Goal: Task Accomplishment & Management: Complete application form

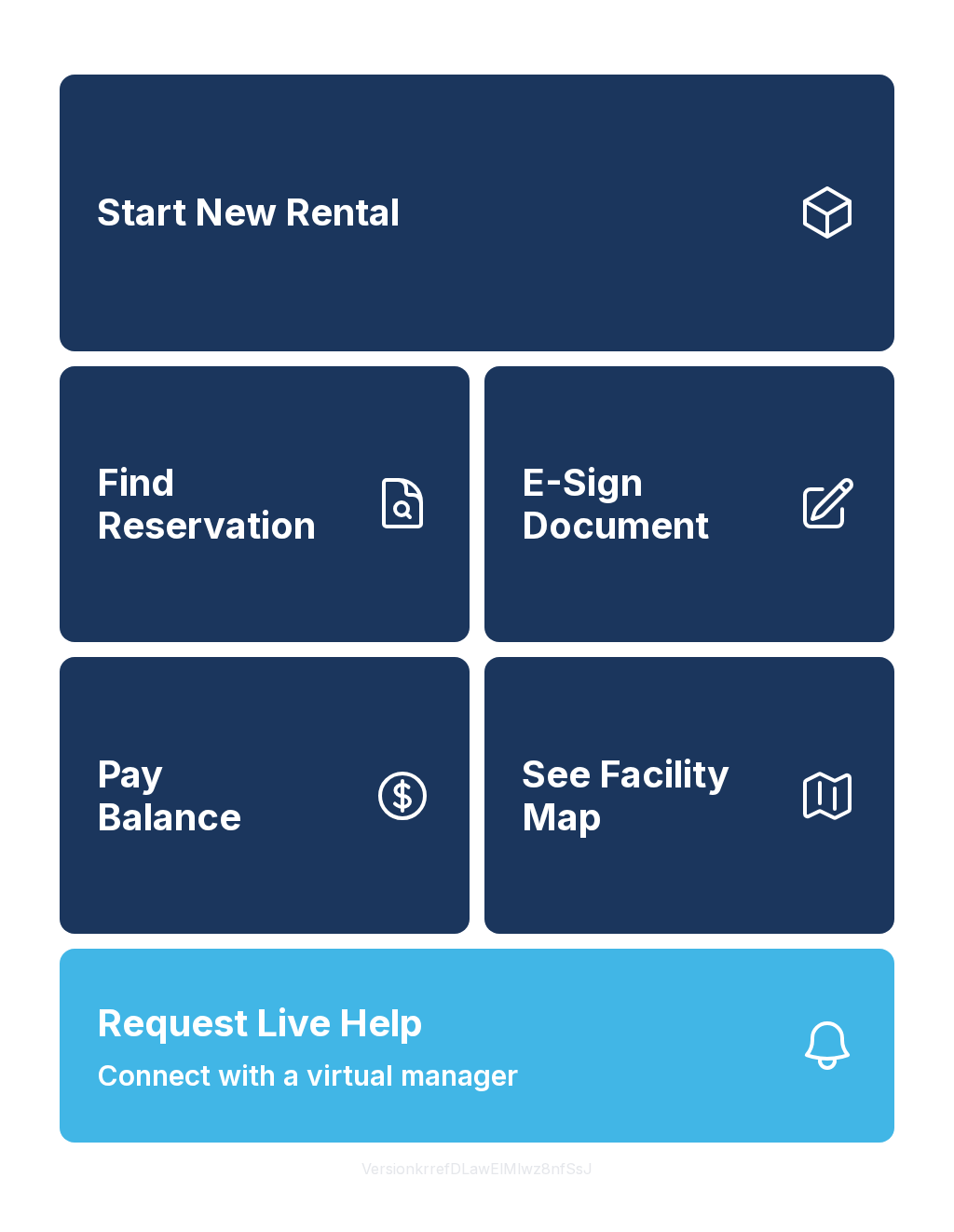
click at [735, 569] on link "E-Sign Document" at bounding box center [689, 504] width 410 height 277
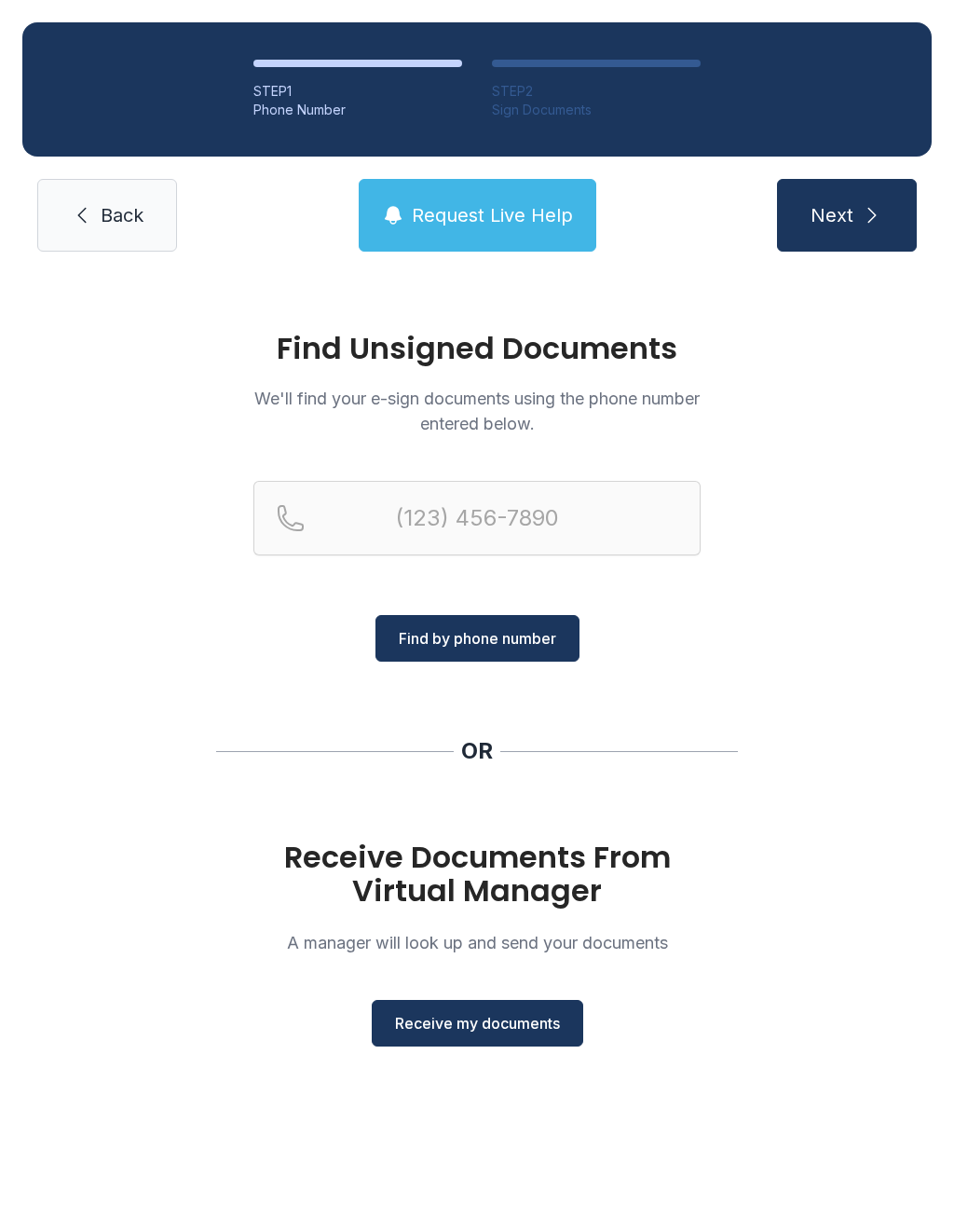
click at [492, 1040] on button "Receive my documents" at bounding box center [477, 1023] width 211 height 47
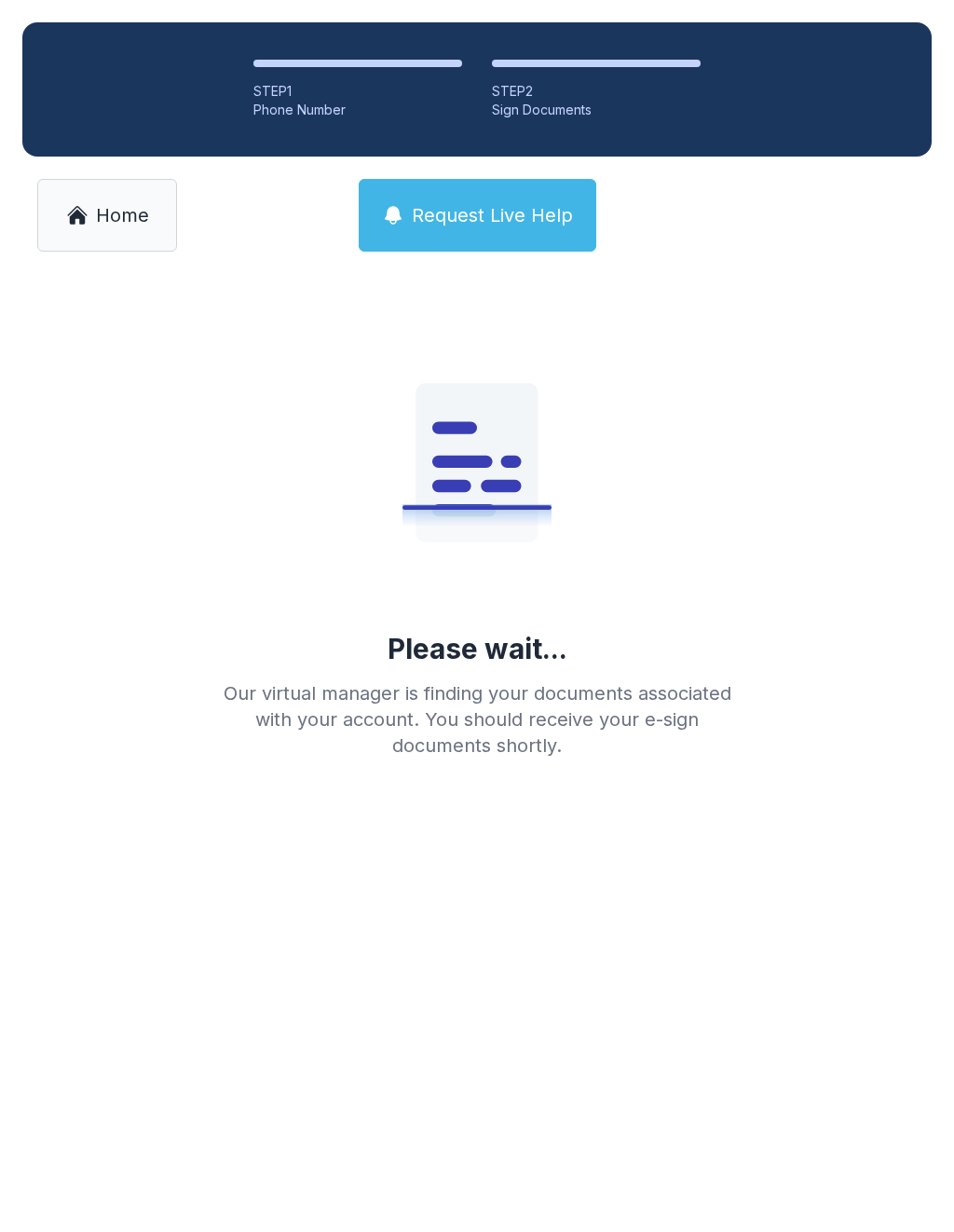
click at [553, 922] on main "Please wait... Our virtual manager is finding your documents associated with yo…" at bounding box center [477, 753] width 954 height 958
click at [608, 916] on main "Please wait... Our virtual manager is finding your documents associated with yo…" at bounding box center [477, 753] width 954 height 958
click at [607, 916] on main "Please wait... Our virtual manager is finding your documents associated with yo…" at bounding box center [477, 753] width 954 height 958
click at [303, 469] on div "Please wait... Our virtual manager is finding your documents associated with yo…" at bounding box center [477, 535] width 537 height 447
click at [387, 481] on icon at bounding box center [477, 460] width 298 height 298
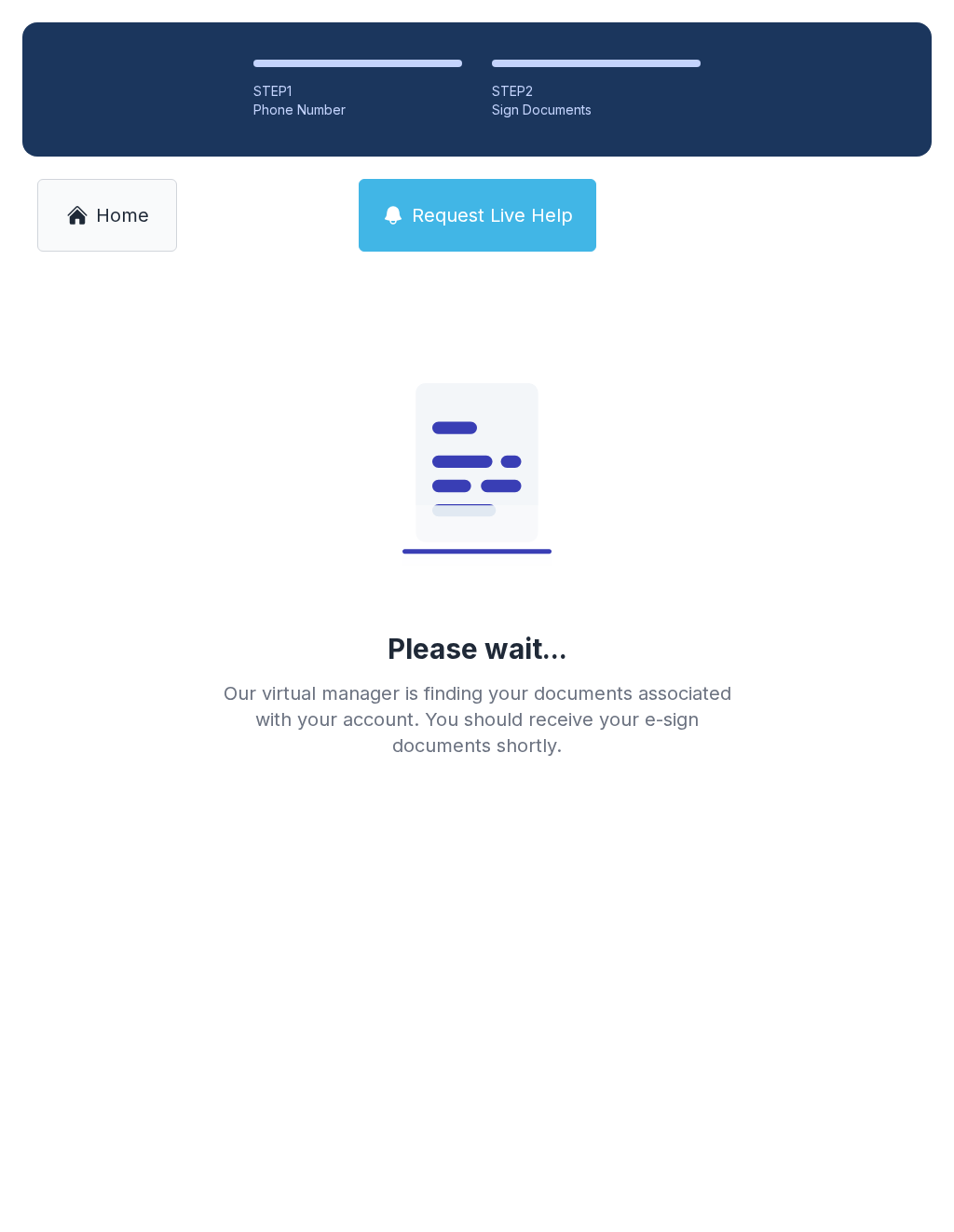
click at [572, 494] on icon at bounding box center [477, 460] width 298 height 298
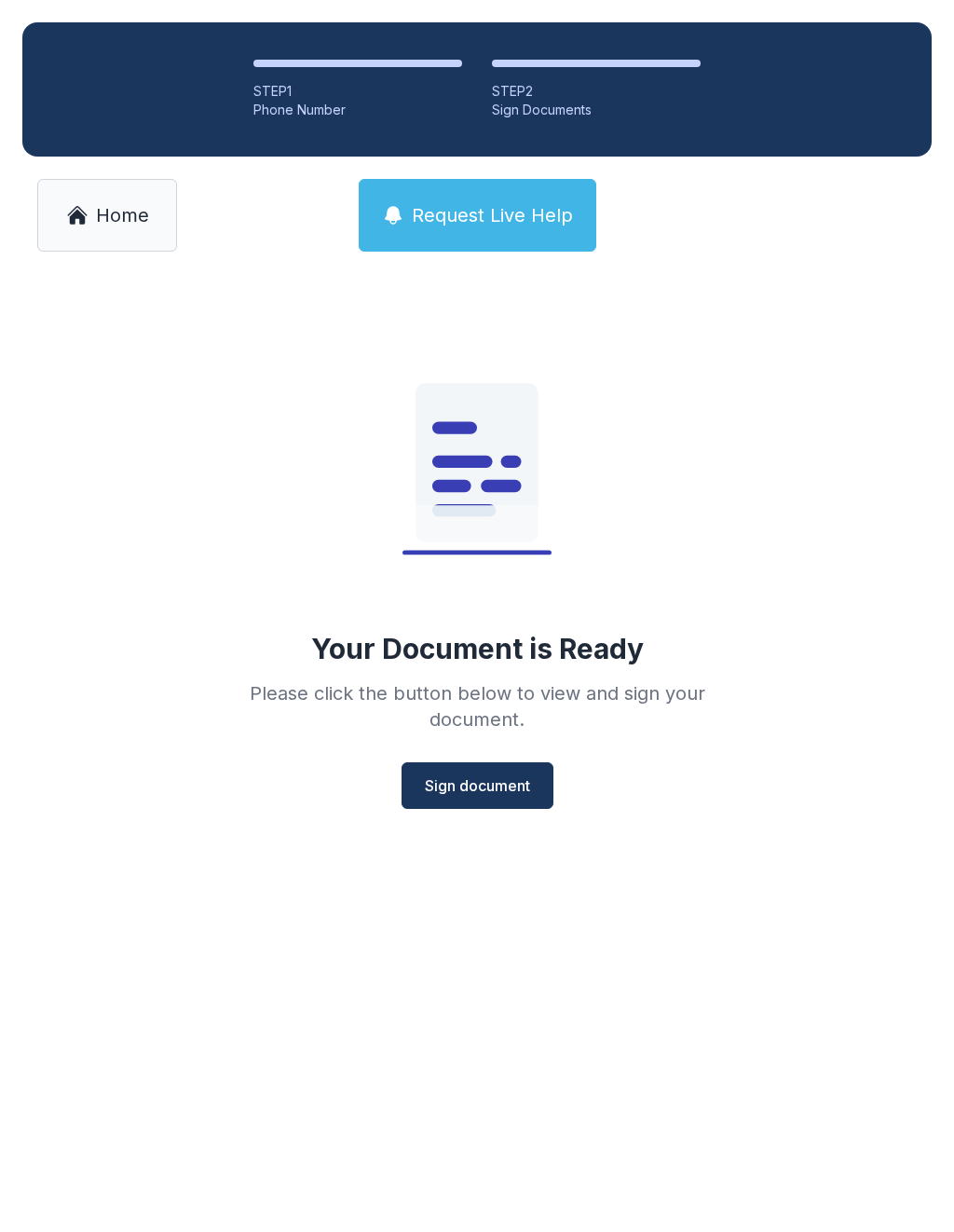
click at [526, 783] on span "Sign document" at bounding box center [477, 786] width 105 height 22
click at [606, 1129] on main "Your Document is Ready Please click the button below to view and sign your docu…" at bounding box center [477, 753] width 954 height 958
click at [490, 793] on span "Sign document" at bounding box center [477, 786] width 105 height 22
click at [523, 792] on span "Sign document" at bounding box center [477, 786] width 105 height 22
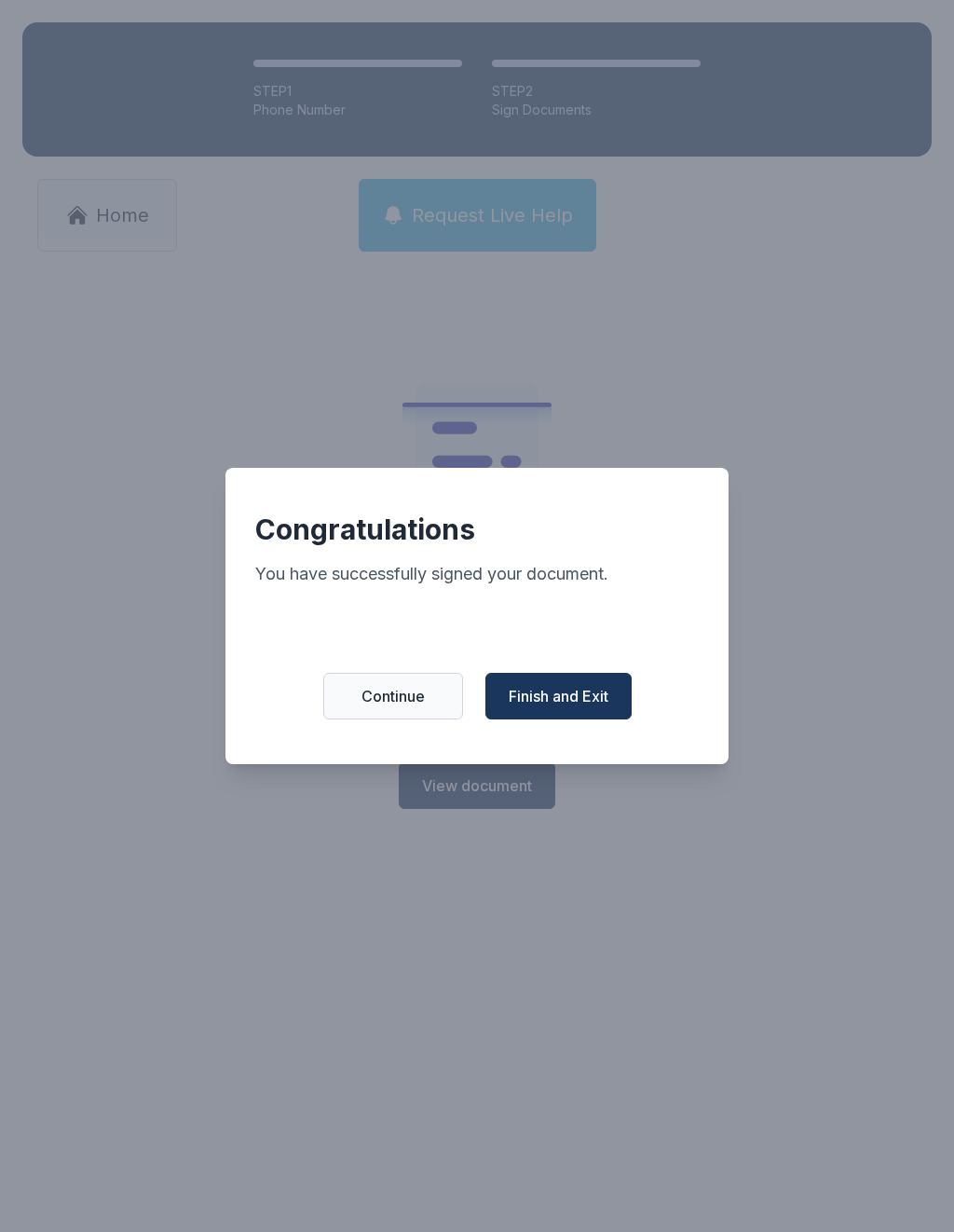
click at [574, 707] on span "Finish and Exit" at bounding box center [558, 696] width 100 height 22
